Goal: Task Accomplishment & Management: Manage account settings

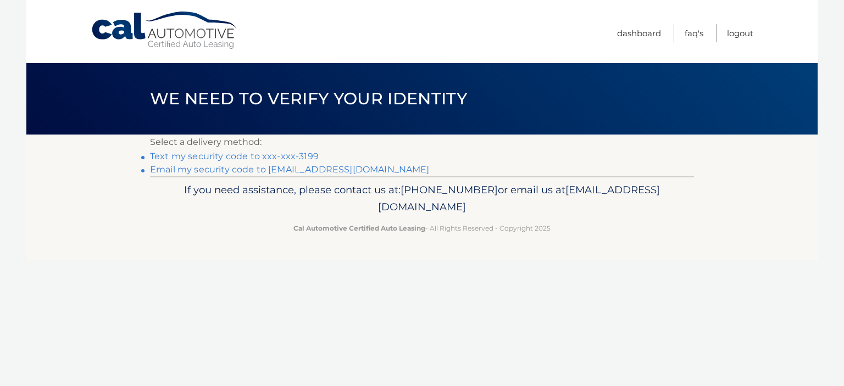
click at [299, 158] on link "Text my security code to xxx-xxx-3199" at bounding box center [234, 156] width 169 height 10
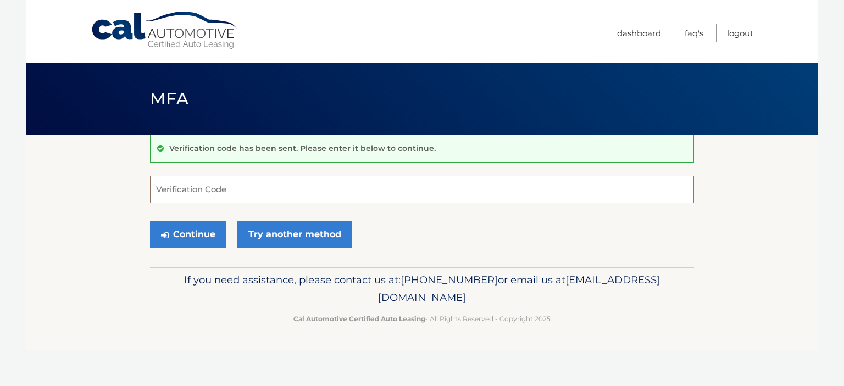
click at [262, 191] on input "Verification Code" at bounding box center [422, 189] width 544 height 27
type input "425916"
click at [194, 235] on button "Continue" at bounding box center [188, 234] width 76 height 27
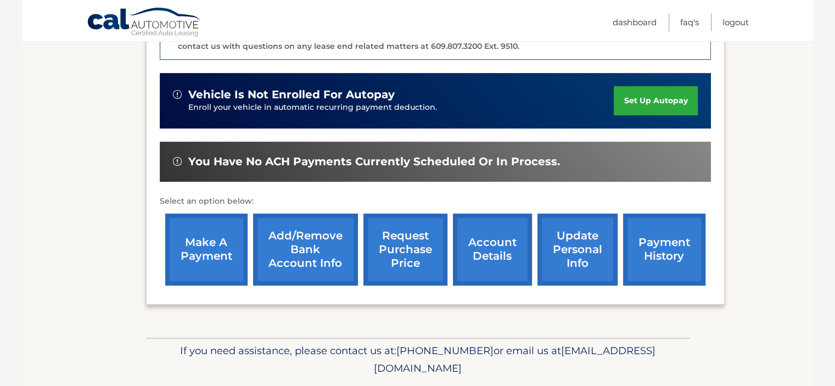
scroll to position [345, 0]
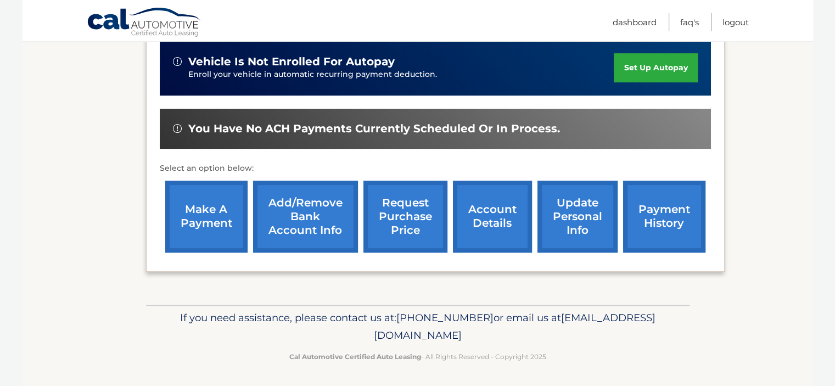
click at [501, 213] on link "account details" at bounding box center [492, 217] width 79 height 72
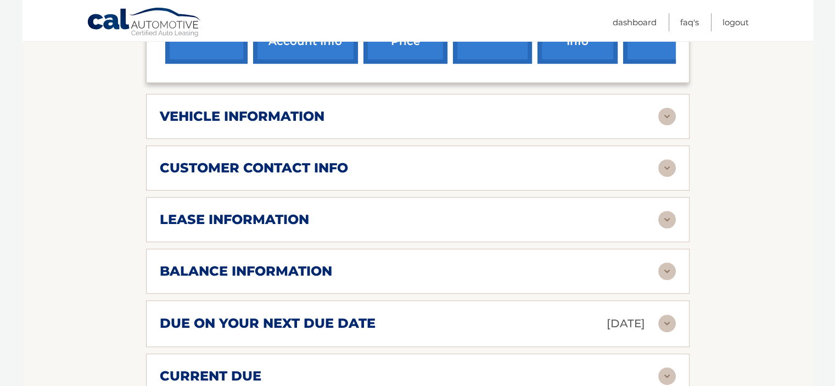
scroll to position [503, 0]
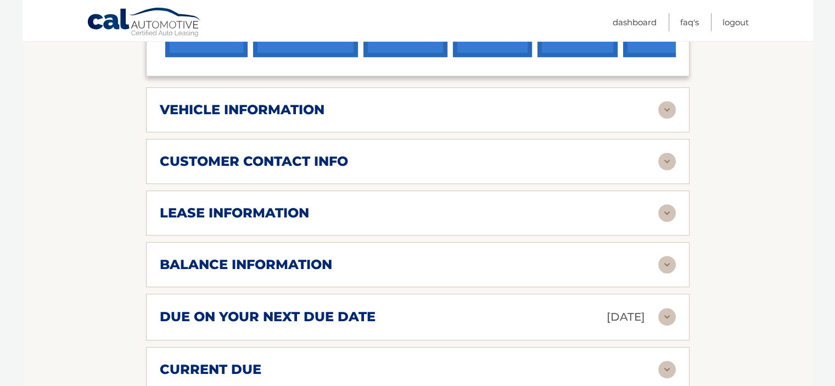
click at [668, 204] on img at bounding box center [667, 213] width 18 height 18
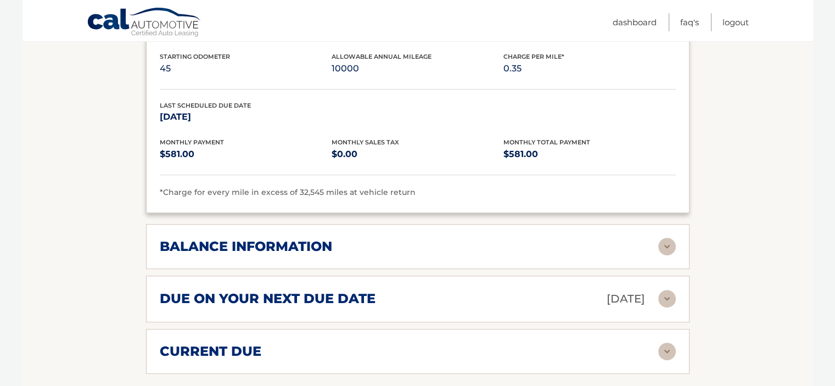
scroll to position [728, 0]
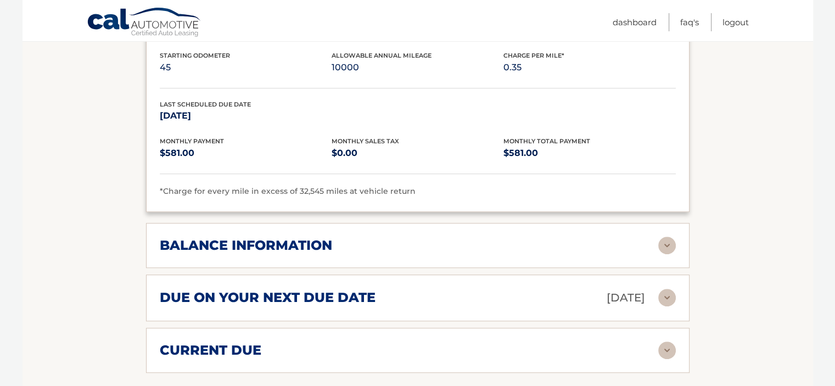
click at [668, 237] on img at bounding box center [667, 246] width 18 height 18
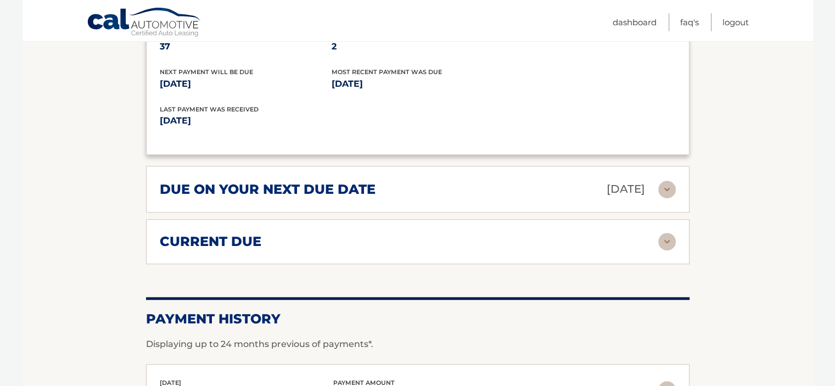
scroll to position [971, 0]
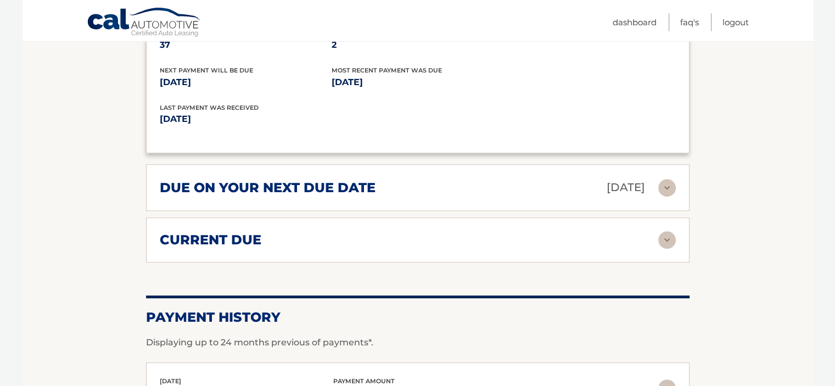
click at [667, 231] on img at bounding box center [667, 240] width 18 height 18
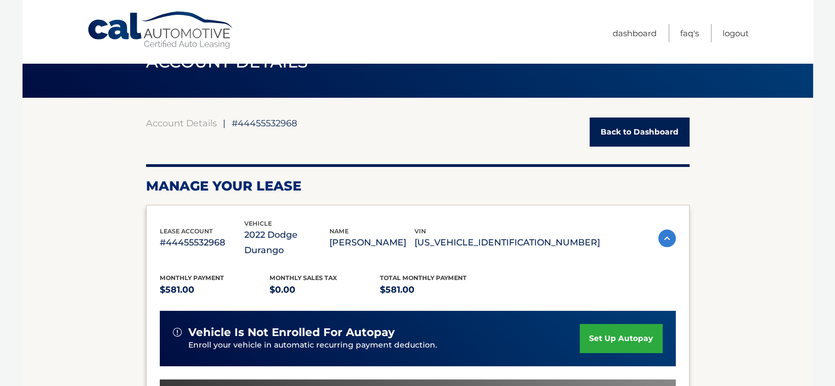
scroll to position [36, 0]
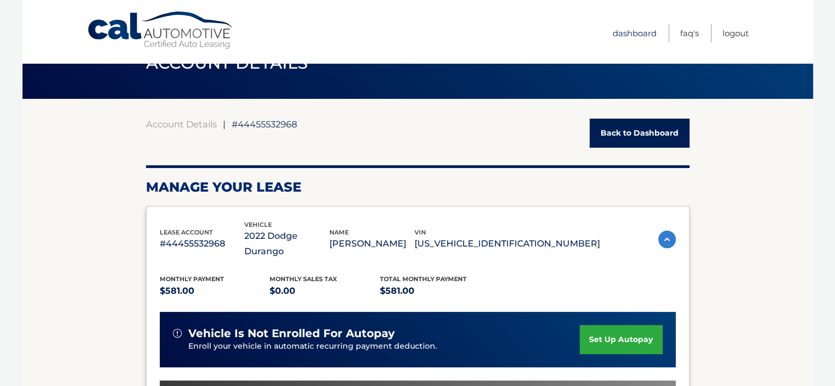
click at [632, 42] on link "Dashboard" at bounding box center [635, 33] width 44 height 18
